Goal: Task Accomplishment & Management: Use online tool/utility

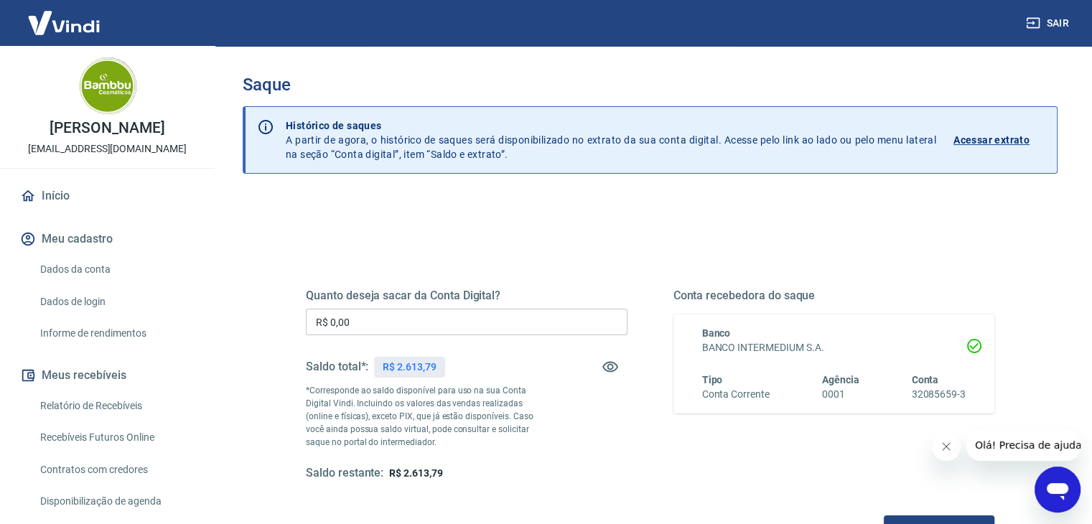
click at [391, 311] on input "R$ 0,00" at bounding box center [467, 322] width 322 height 27
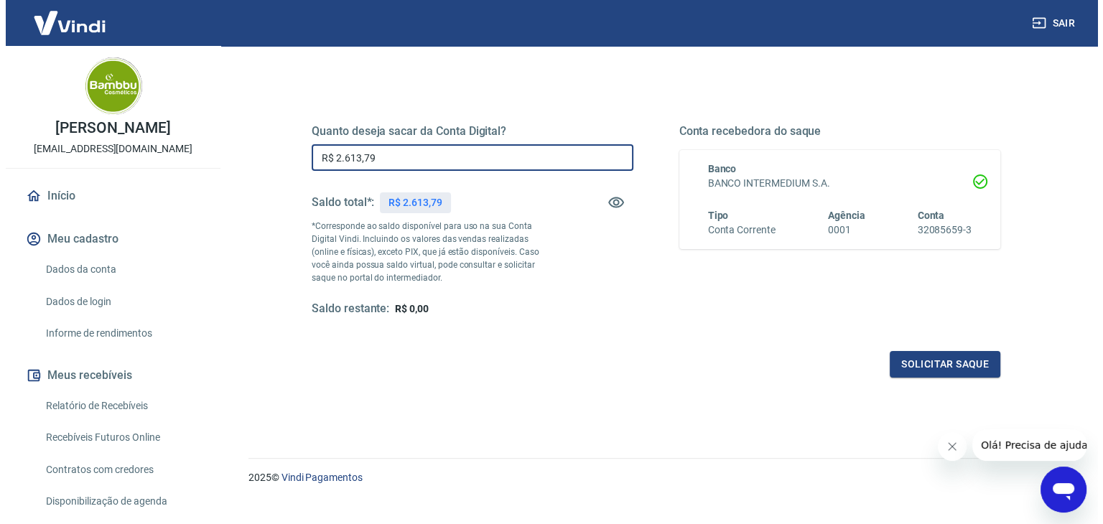
scroll to position [185, 0]
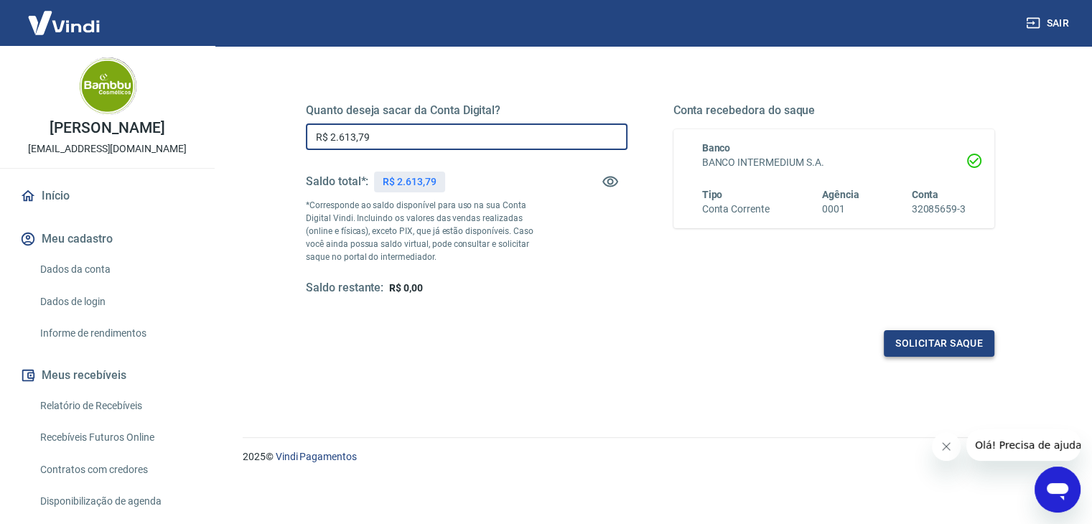
type input "R$ 2.613,79"
click at [976, 345] on button "Solicitar saque" at bounding box center [939, 343] width 111 height 27
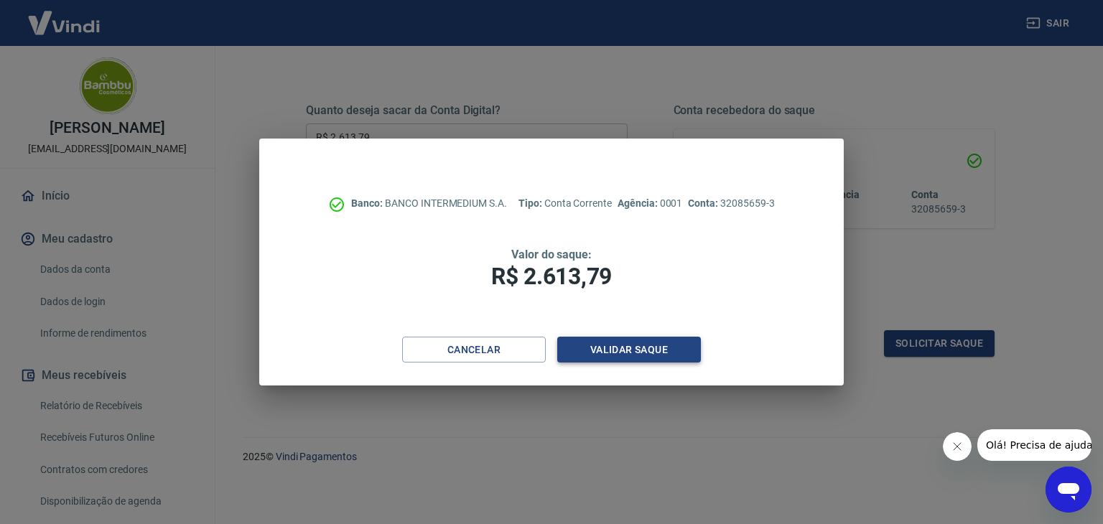
click at [622, 347] on button "Validar saque" at bounding box center [629, 350] width 144 height 27
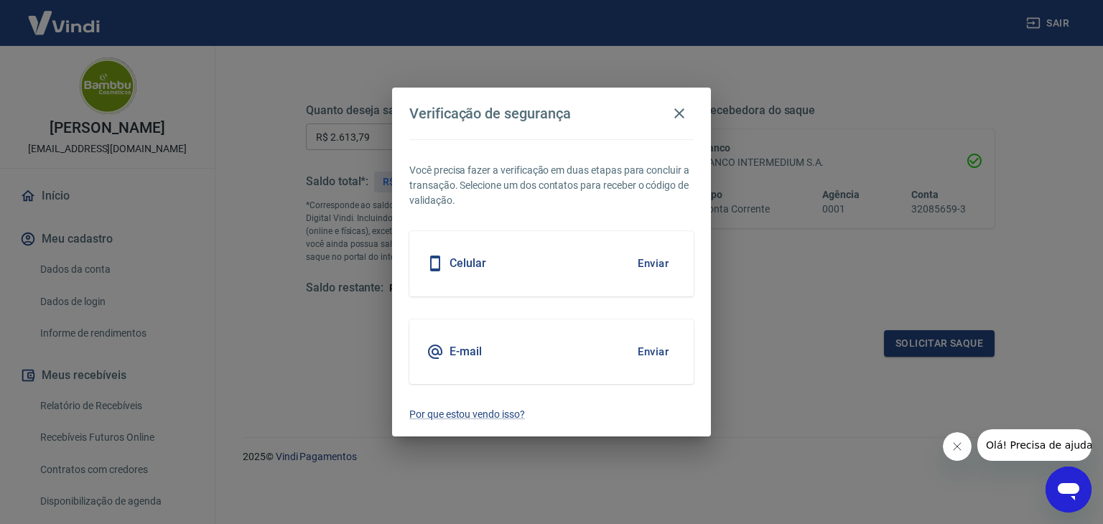
click at [655, 355] on button "Enviar" at bounding box center [653, 352] width 47 height 30
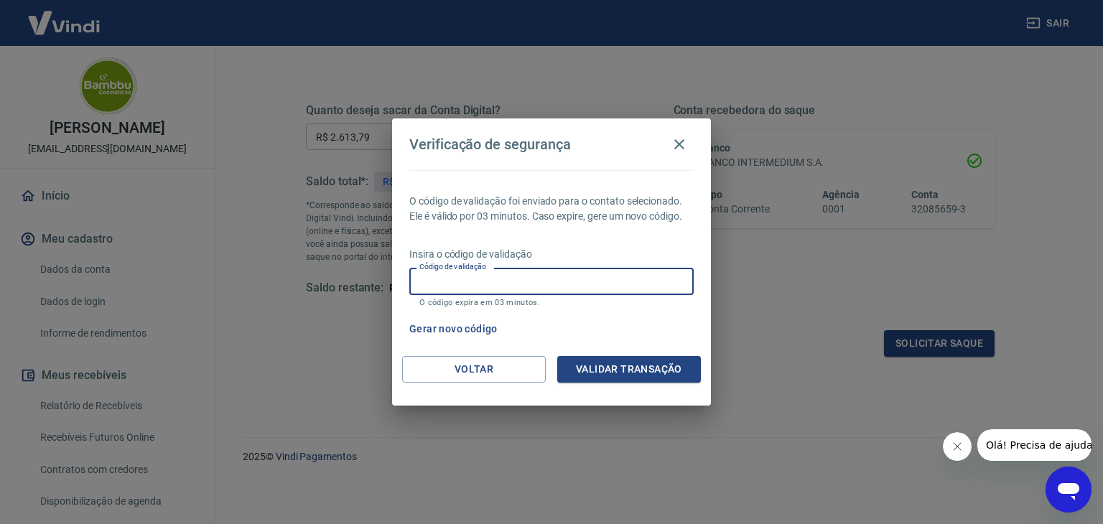
click at [516, 283] on input "Código de validação" at bounding box center [551, 281] width 284 height 27
paste input "486918"
type input "486918"
click at [658, 375] on button "Validar transação" at bounding box center [629, 369] width 144 height 27
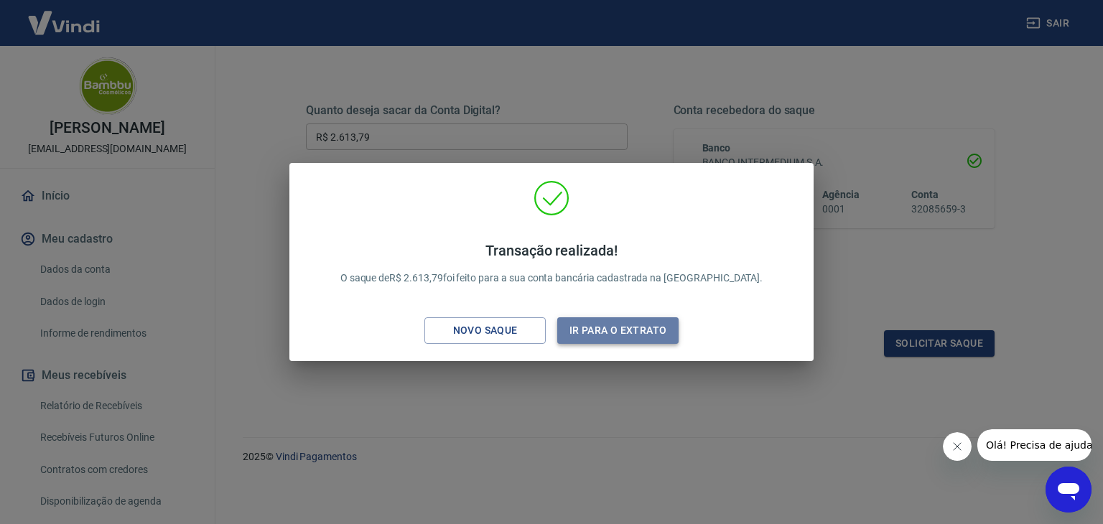
click at [646, 327] on button "Ir para o extrato" at bounding box center [617, 330] width 121 height 27
